Goal: Check status: Check status

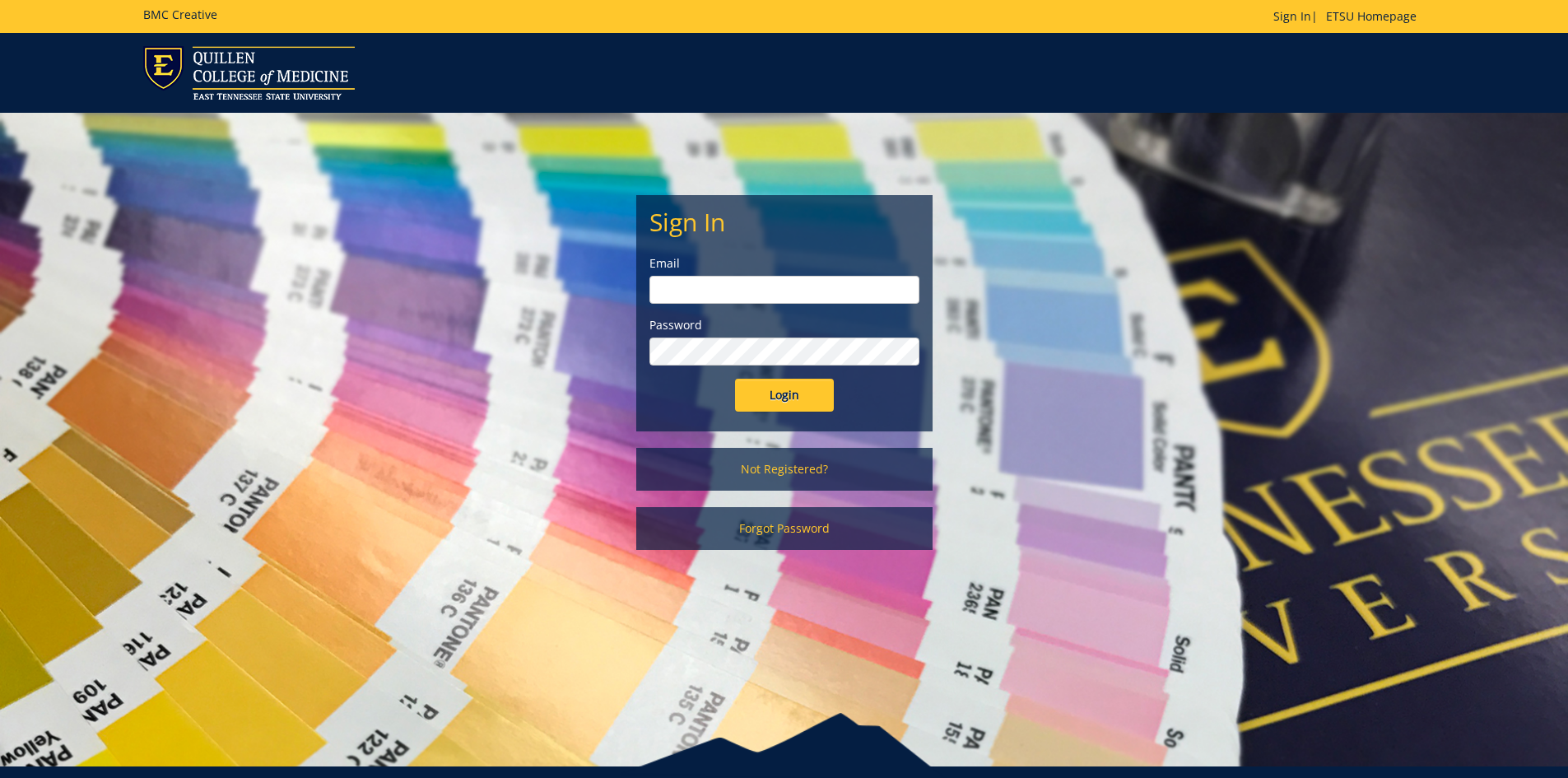
click at [653, 285] on input "email" at bounding box center [784, 290] width 270 height 28
type input "[EMAIL_ADDRESS][DOMAIN_NAME]"
click at [756, 337] on div "Password" at bounding box center [784, 341] width 270 height 49
click at [735, 379] on input "Login" at bounding box center [784, 396] width 99 height 33
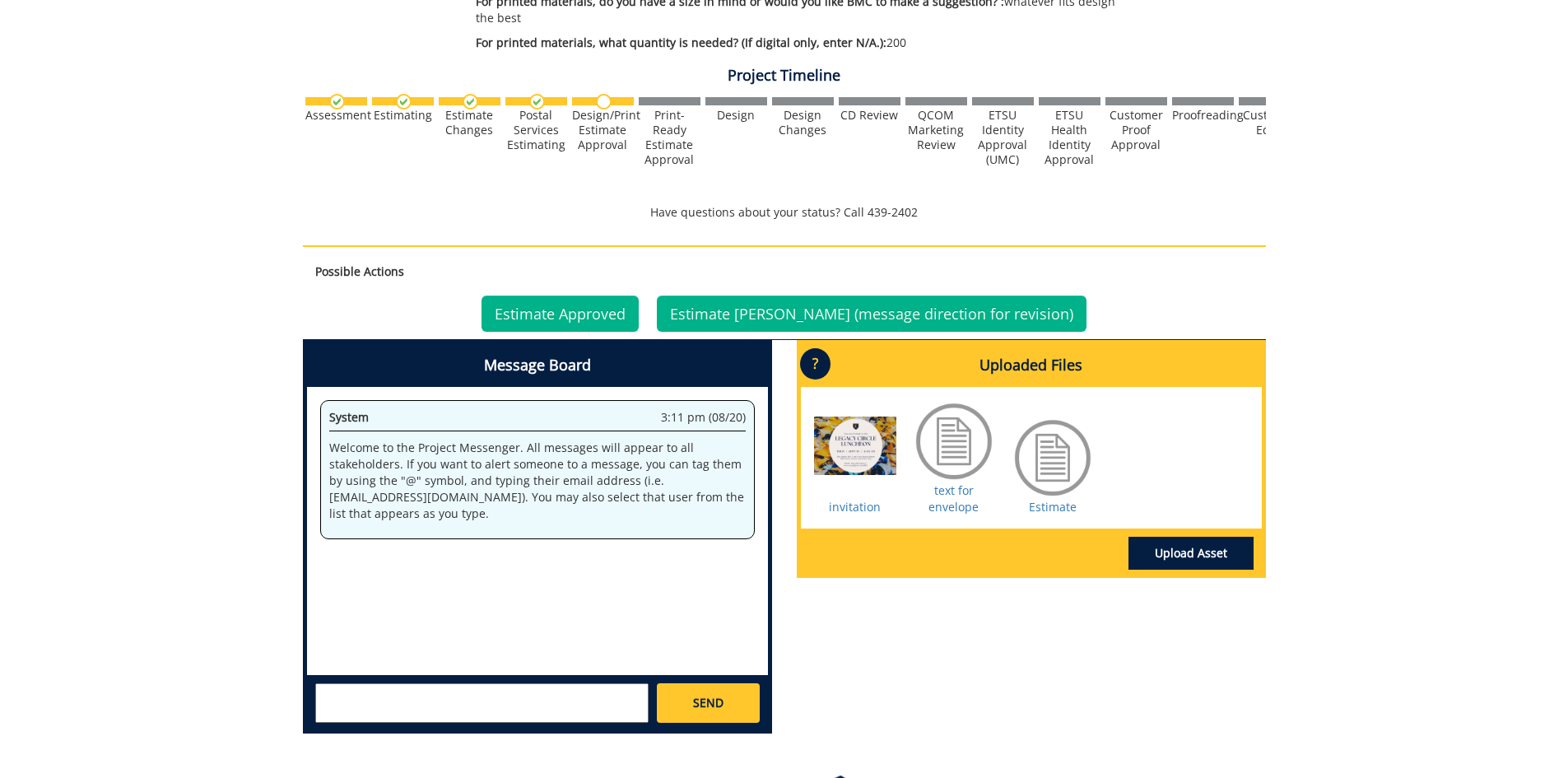
scroll to position [652, 0]
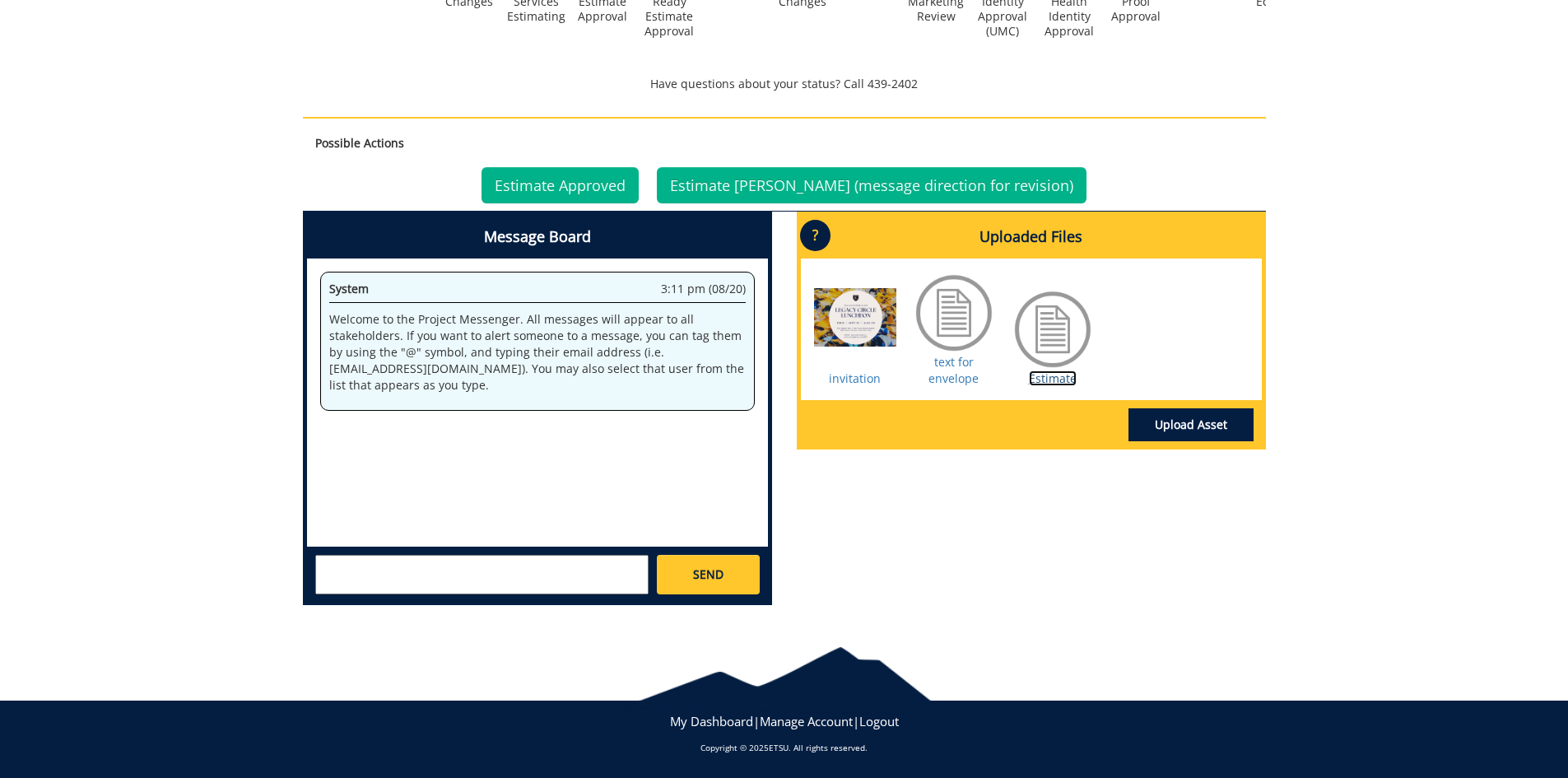
click at [1060, 377] on link "Estimate" at bounding box center [1053, 378] width 48 height 16
click at [967, 374] on link "text for envelope" at bounding box center [954, 370] width 50 height 32
click at [631, 190] on link "Estimate Approved" at bounding box center [560, 185] width 157 height 36
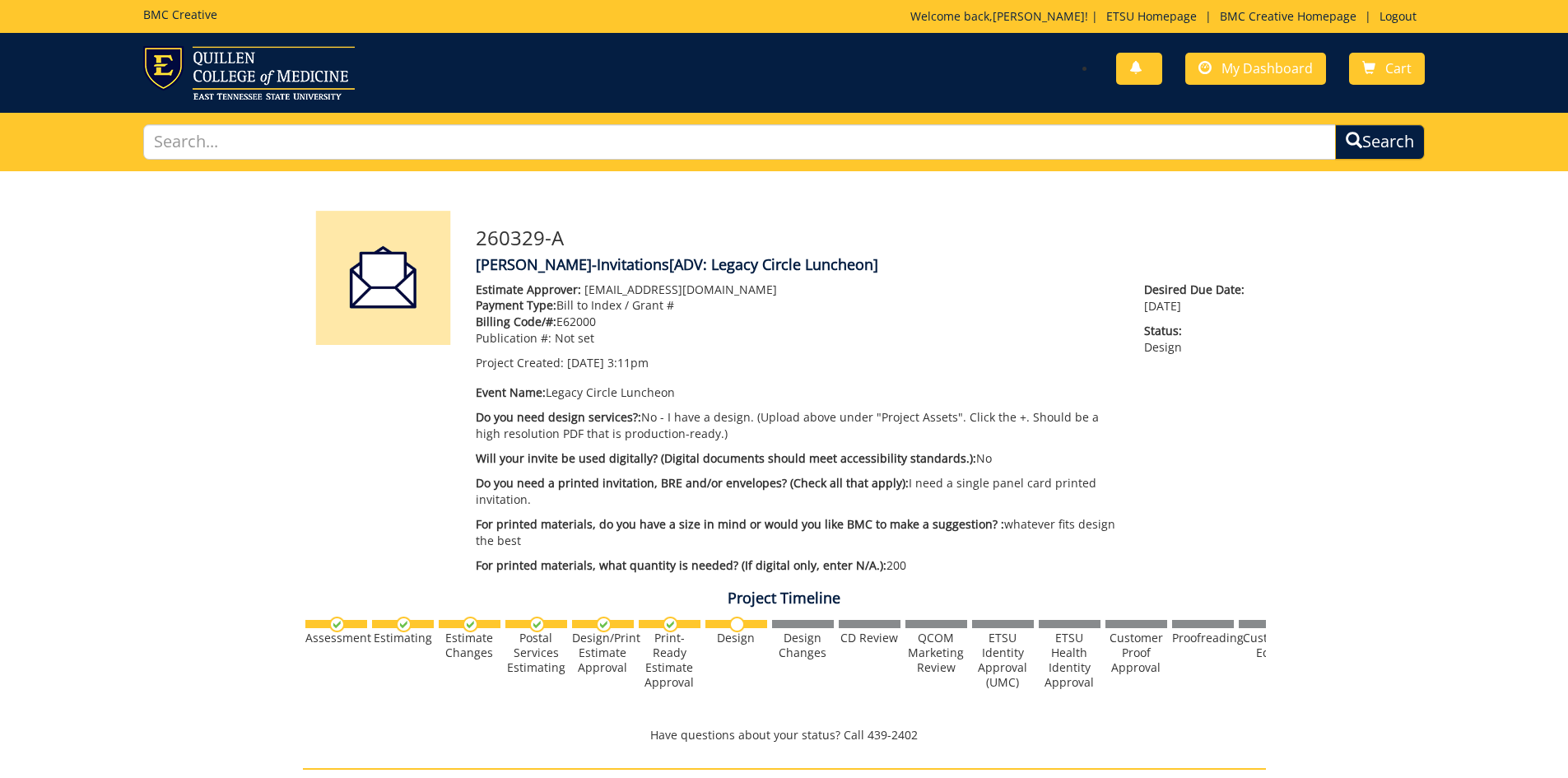
click at [1283, 87] on div "You have no new notifications My Dashboard Cart" at bounding box center [1111, 69] width 654 height 47
click at [1282, 69] on span "My Dashboard" at bounding box center [1267, 68] width 91 height 18
